Goal: Information Seeking & Learning: Find specific fact

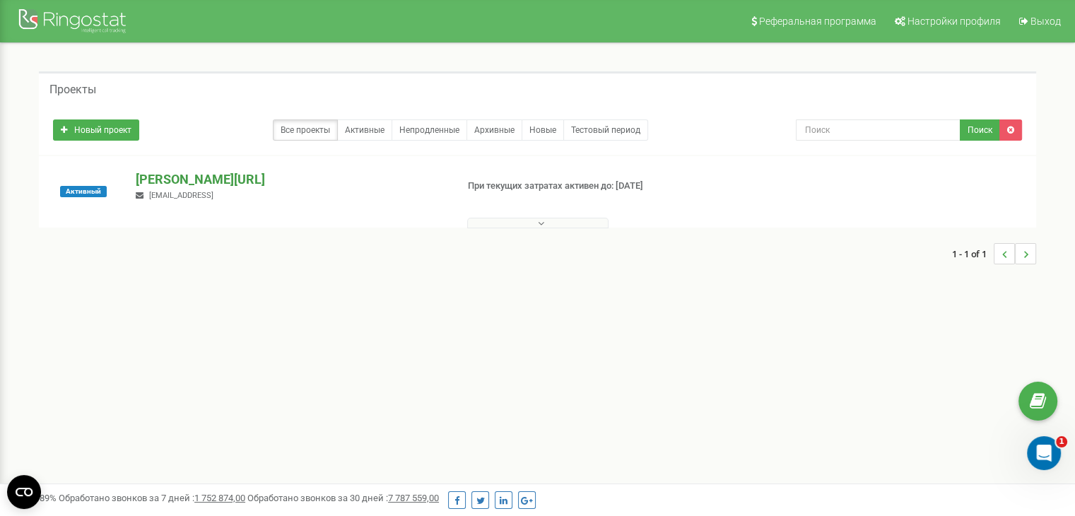
click at [170, 176] on p "[PERSON_NAME][URL]" at bounding box center [290, 179] width 309 height 18
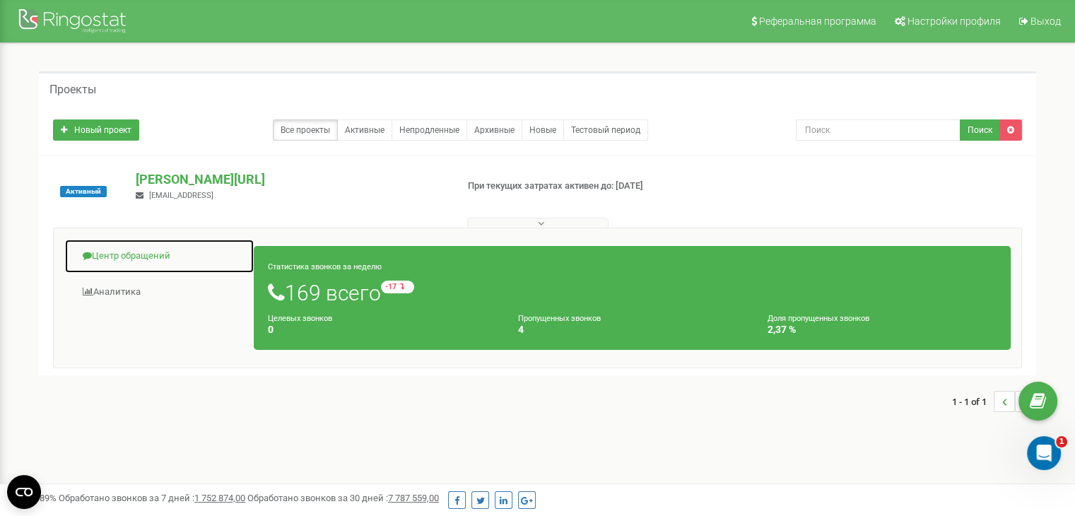
click at [146, 260] on link "Центр обращений" at bounding box center [159, 256] width 190 height 35
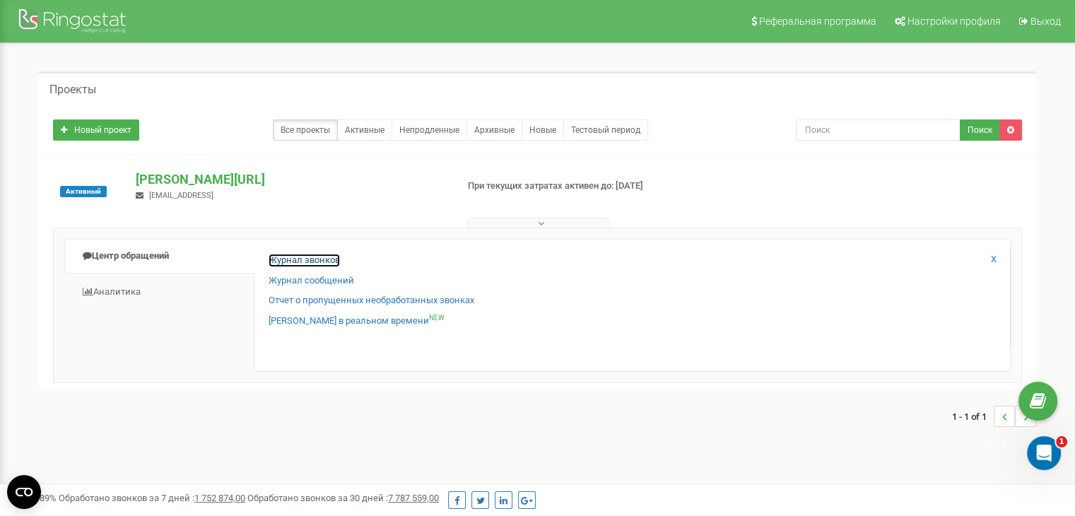
click at [327, 263] on link "Журнал звонков" at bounding box center [304, 260] width 71 height 13
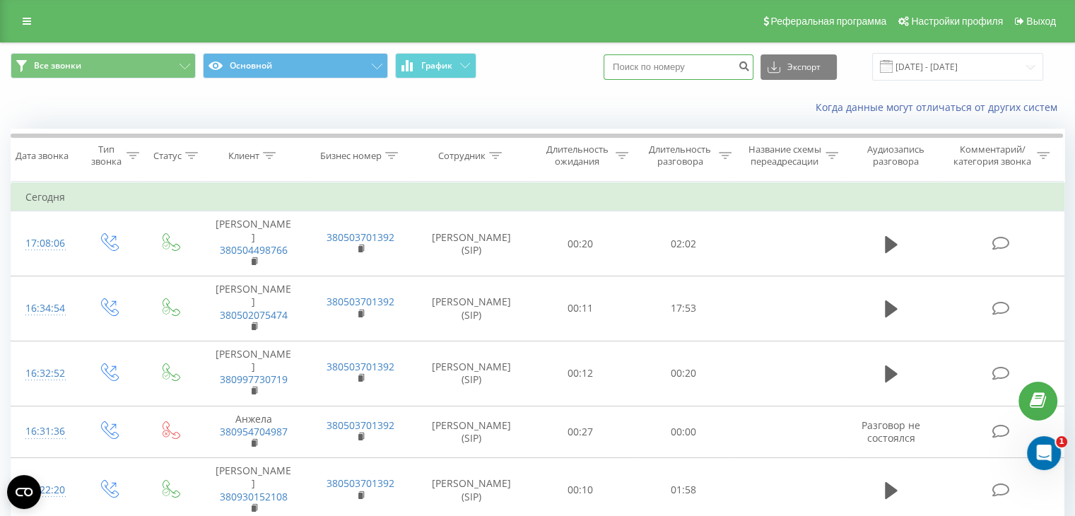
click at [672, 64] on input at bounding box center [679, 66] width 150 height 25
paste input "380997730719"
type input "380997730719"
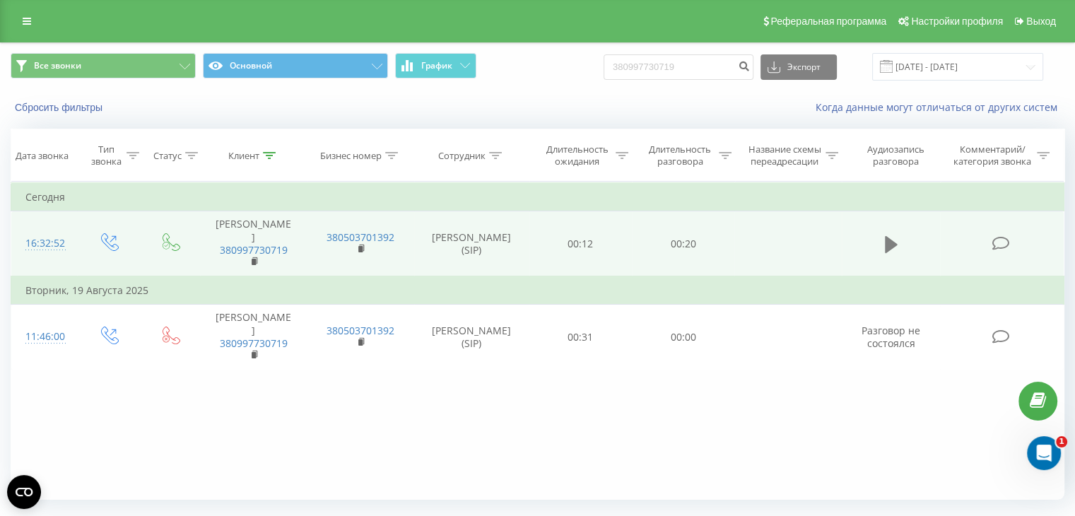
click at [889, 241] on icon at bounding box center [891, 244] width 13 height 17
